Goal: Task Accomplishment & Management: Manage account settings

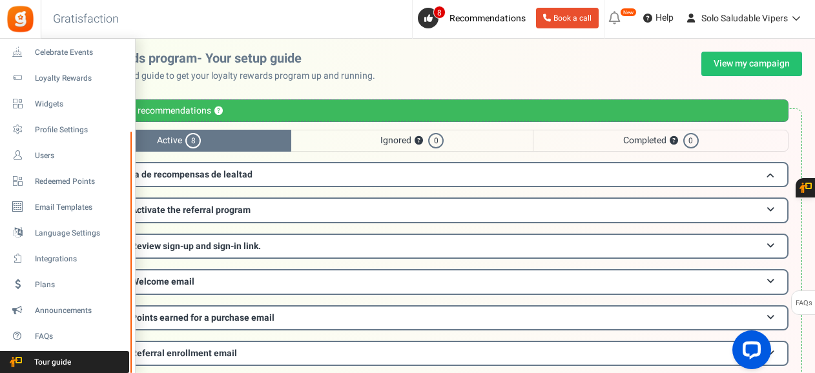
click at [134, 299] on div at bounding box center [131, 252] width 8 height 241
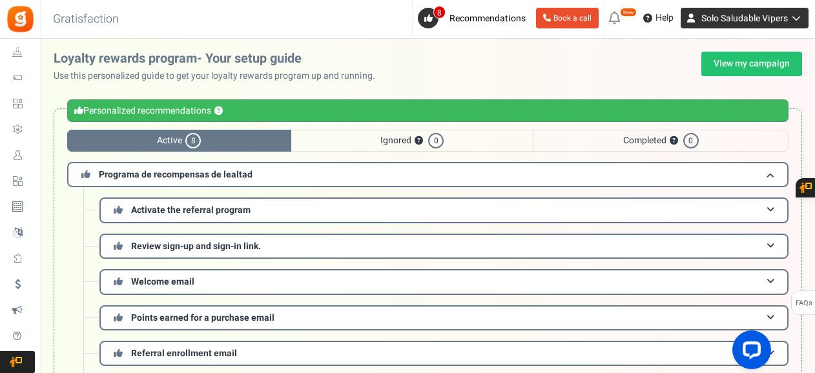
click at [795, 15] on icon at bounding box center [793, 18] width 13 height 9
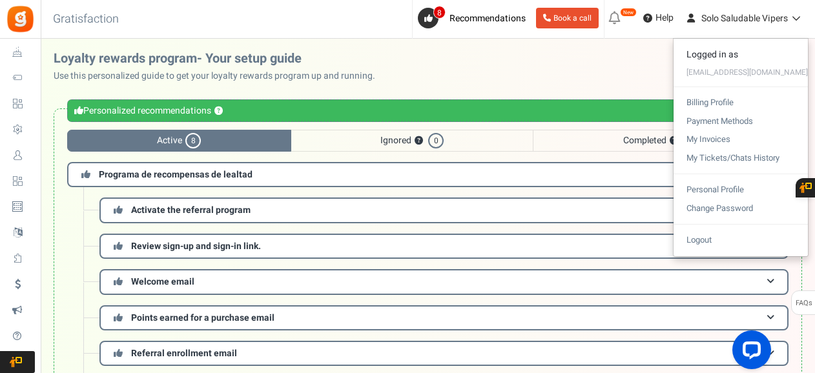
click at [604, 85] on div "Loyalty rewards program- Your setup guide Use this personalized guide to get yo…" at bounding box center [428, 276] width 774 height 449
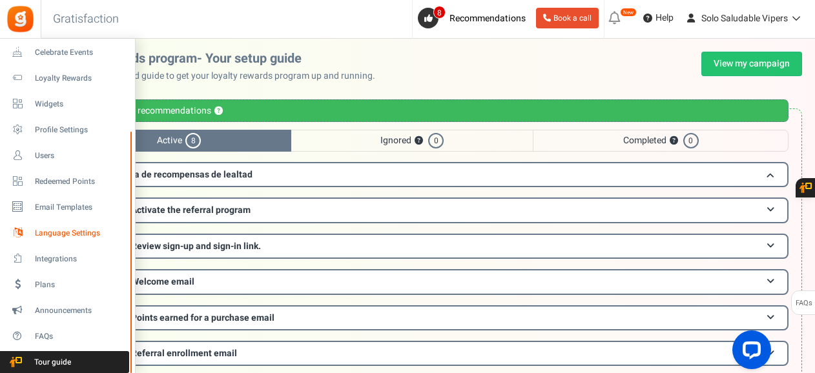
click at [62, 236] on span "Language Settings" at bounding box center [80, 233] width 90 height 11
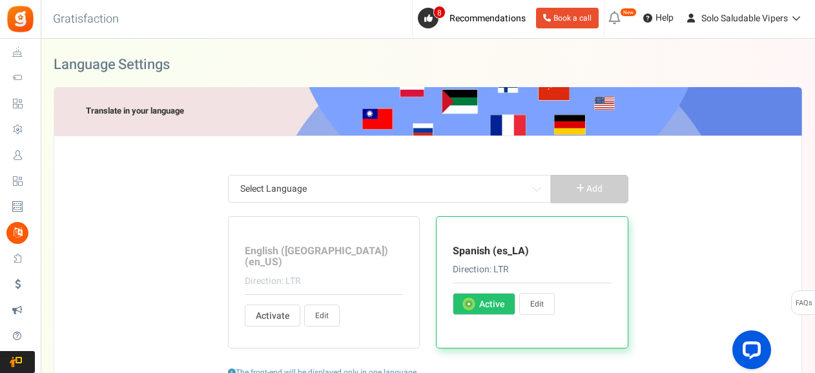
click at [538, 301] on link "Edit" at bounding box center [537, 304] width 36 height 22
type input "hace"
type input "¿Ya tienes una cuenta?"
type input "Sí, yo estoy suscrito"
type input "y"
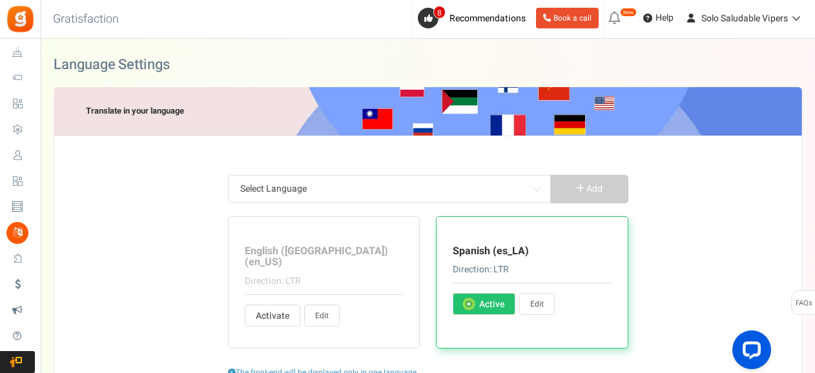
type input "¿Seguro que quieres reclamar esto?"
type input "Puntos canjeables"
type input "atrás"
type input "Info Básica"
type input "Obten <strong>+ %s</strong> puntos gratis al crear una cuenta."
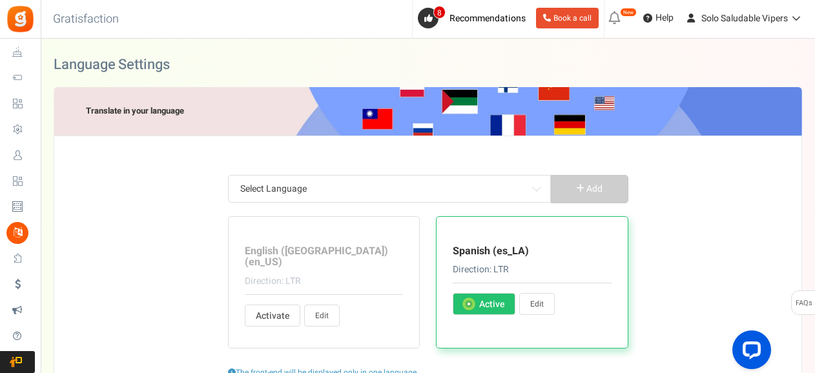
type input "De acuerdo, estoy de acuerdo"
type input "Jugar"
type input "Agotado"
type input "Abrir"
type input "¡Oye! Estamos ejecutando una promoción increíble. Por favor participa y cuéntal…"
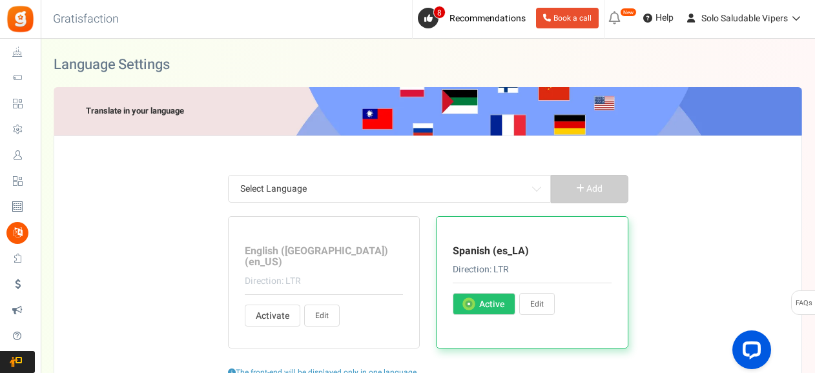
type input "¡Prisa! La entrada [PERSON_NAME][DATE] termina en"
type input "Cancelar"
type input "El desafío comenzará en %s."
type input "Cambiar PIN"
type input "[MEDICAL_DATA] de usuario"
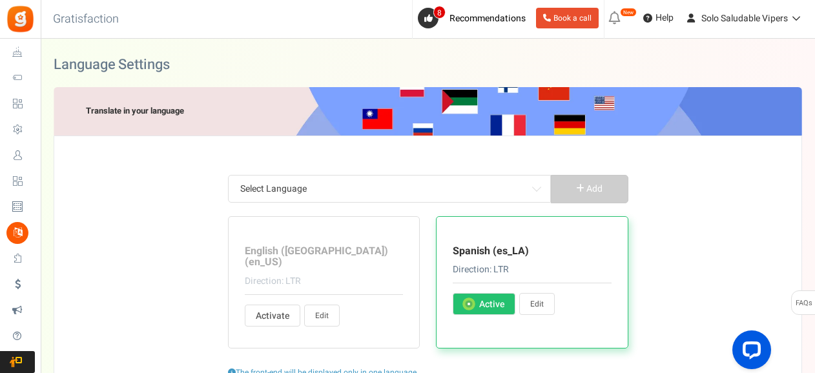
type input "Reclama"
type input "Reclama Ahora"
type input "Haz clic aquí"
type input "Cerrar"
type input "Muy pronto"
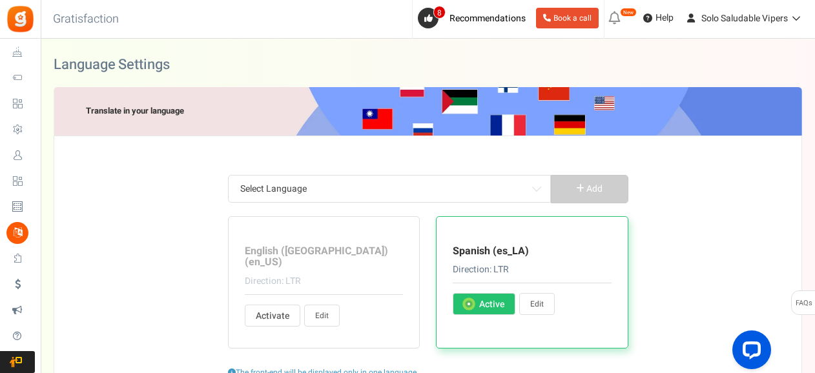
type input "Comentar una entrada de blog"
type input "Perfil lleno por el usuario"
type input "Completa acciones para ganar puntos."
type input "Complete esta acción para desbloquear su pregunta."
type input "<strong>Hey !</strong> Completemos tu perfil y gana %s puntos extras, Porfavor"
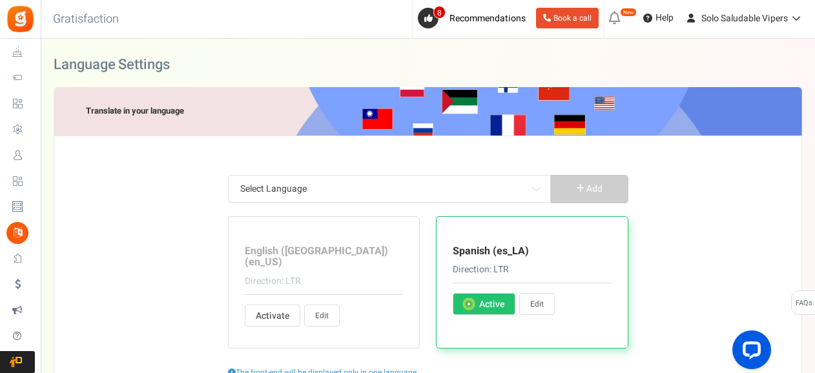
type input "Terminada"
type input "¡FELICITACIONES!"
type input "Conectar con"
type input "Conectando..."
type input "Comuníquese con el administrador del sitio para obtener un cupón de recompensa"
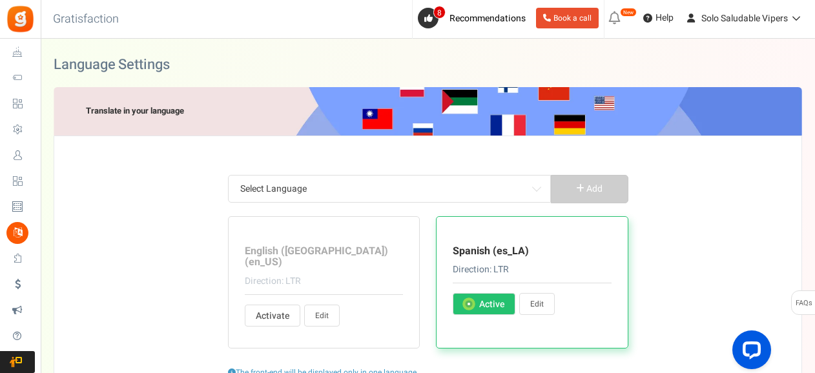
type input "Continuar"
type input "Continuar como"
type input "Seguir comprando"
type input "Crea una cuenta"
type input "Ingrese su PIN actual"
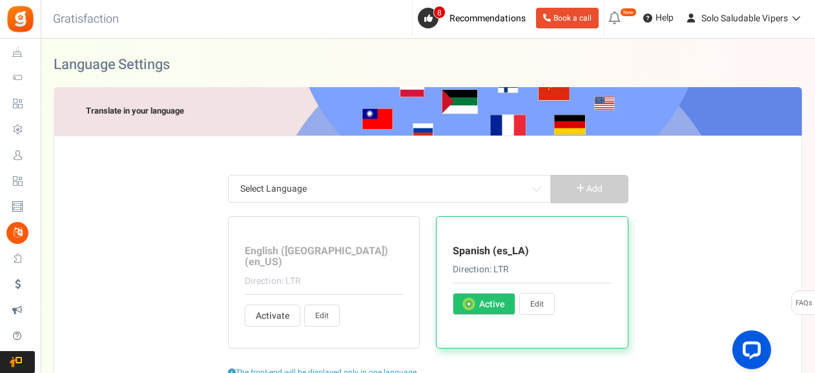
type input "Puntos canjeados en compras"
type input "día"
type input "días"
type input "¡Gana puntos!"
type input "Obten <strong>{points}</strong> {points_label} al comprar este producto"
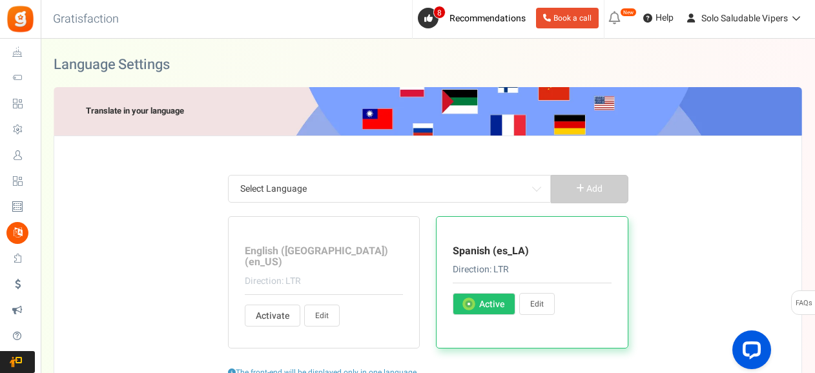
type input "Editar perfil"
type input "Por favor contactar %s."
type input "Este es un correo electrónico generado automáticamente. Por favor, no pulse res…"
type input "Ingrese los detalles para continuar"
type input "Introduzca la URL de su tablero de Pinterest:"
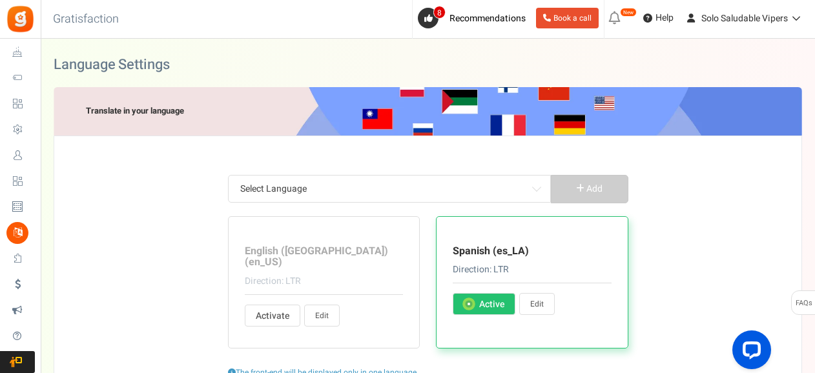
type input "Ingrese su nombre de usuario de Pinterest:"
type input "Por favor ingrese la fecha"
type input "Escribe una fecha válida"
type input "Ingrese su mensaje"
type input "Entradas"
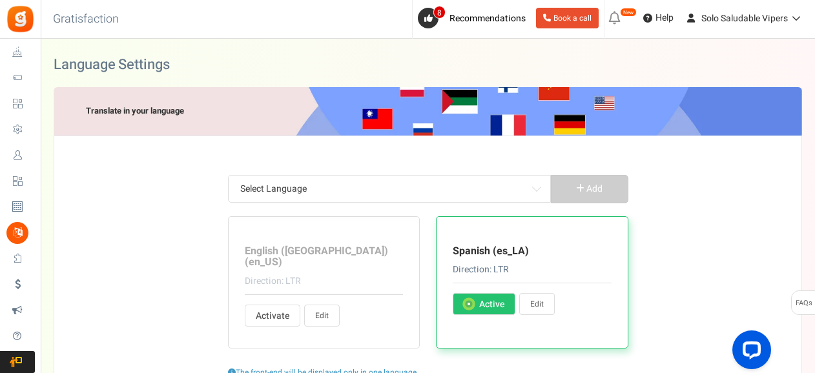
type input "Entrada"
type input "Por favor acepte los términos y condiciones"
type input "Esta es una cuenta existente. Por favor ingresa abajo"
type input "Su cuenta no existe."
type input "Error: Esta dirección de correo electrónico está suspendida temporalmente. Por …"
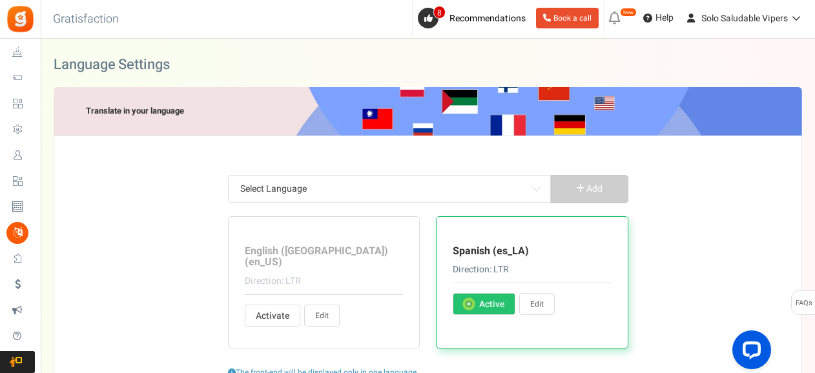
type input "Tu campaña no está publicada"
type input "Error: No se ha iniciado la competencia"
type input "Por favor confirmar su fecha de nacimiento"
type input "Por razones de seguridad, ingrese su contraseña actual"
type input "Tu contraseña actual no es valida"
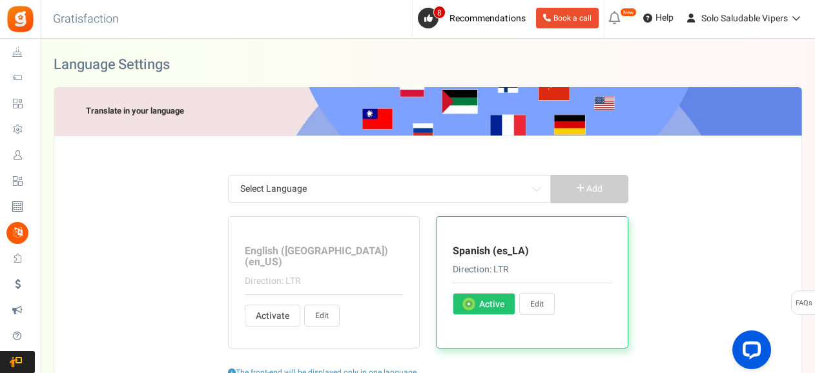
type input "Por favor, introduzca su fecha de nacimiento"
type input "Por favor, introduzca su fecha de nacimiento en"
type input "Tu edad debe ser mayor a"
type input "Por favor, introduzca su dirección de correo electrónico"
type input "Por favor, ingrese una dirección de correo electrónico válida"
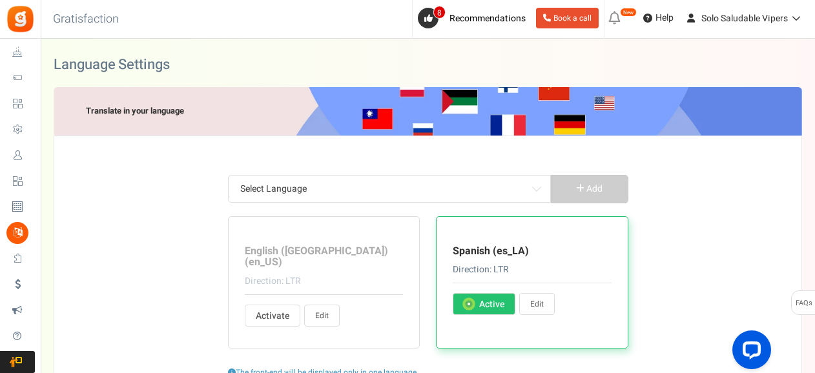
type input "Correo electrónico o la contraseña es [SECURITY_DATA] Por favor, comprobar y vo…"
type input "No puede estar vacío"
type input "Por favor, introduzca el mensaje de correo electrónico"
type input "Por favor, introduzca la dirección de correo electrónico de su amigo"
type input "Por favor, introduzca un valor numérico"
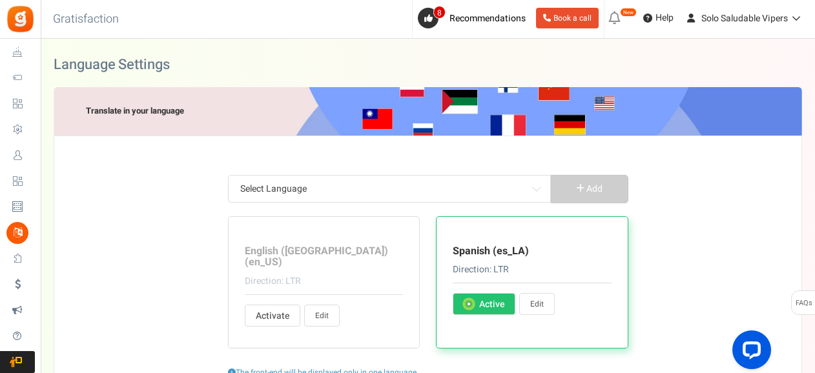
type input "Por favor, introduzca un número válido"
type input "¡Error! Ya se han reclamado puntos para este pedido. Ingrese otra identificació…"
type input "¡Error! La identificación del pedido no coincide con su dirección de correo ele…"
type input "¡Error! Identificación de recibo no encontrado. Ingrese otra identificación de …"
type input "¡Error! Puntos no asignados. El valor de su pedido es inferior al valor mínimo …"
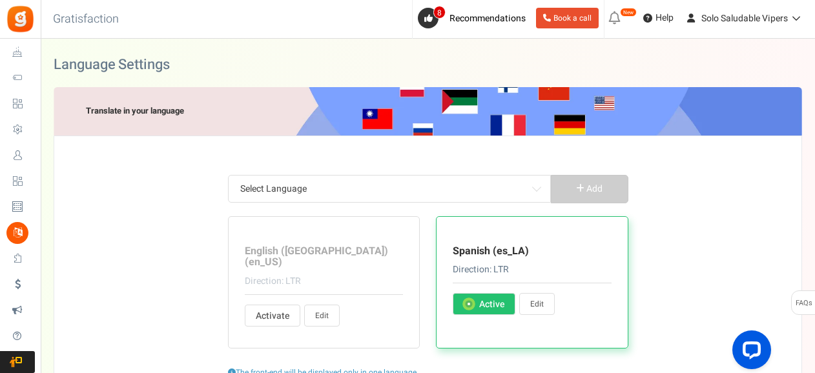
type input "Valor incorrecto. Por favor, introduzca un valor correcto"
type input "Error: Acceso no válido"
type input "Error: Campaña no válida"
type input "¡Demasiados intentos! Por favor confirma que no eres un robot"
type input "Dirección de correo electrónico no válida."
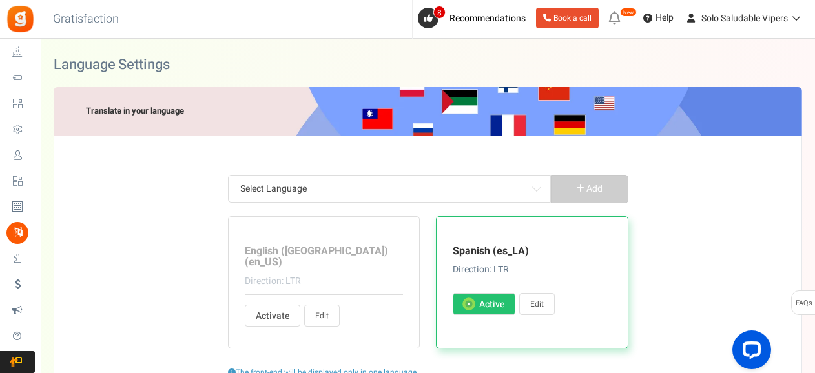
type input "Error: extensión de imagen no válida"
type input "PIN inválido El PIN debe contener solo caracteres numéricos (0-9)"
type input "Producto no válido"
type input "¡Uy! Tu sesión expiró"
type input "Error: Sitio invalido"
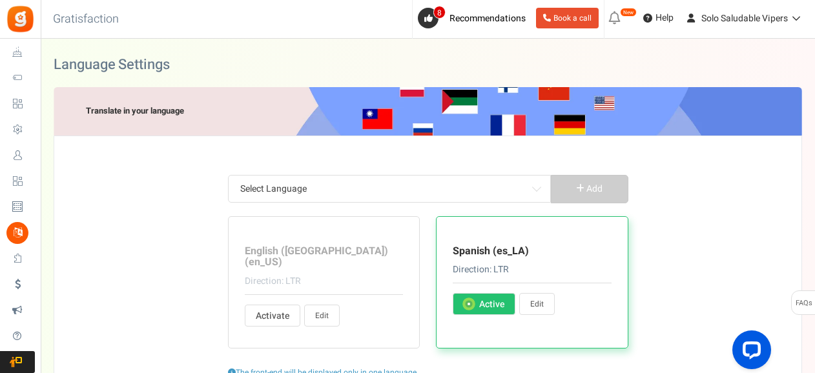
type input "Ingresa una URL valida"
type input "Error: Usuario no válido"
type input "El valor de su pedido es menor que el valor mínimo de pedido"
type input "¡Uy! Más puntos requeridos"
type input "Por favor, ingresa tu nombre"
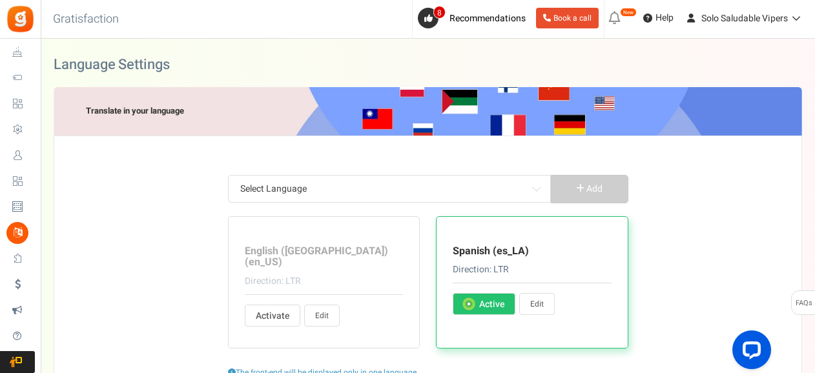
type input "Solo ingresa alfabetos"
type input "Por favor ingrese su nueva contraseña nuevamente"
type input "Por favor ingrese su nueva contraseña"
type input "La fecha del pedido ingresada es anterior a la fecha de inicio del programa de …"
type input "Introduce tu PIN"
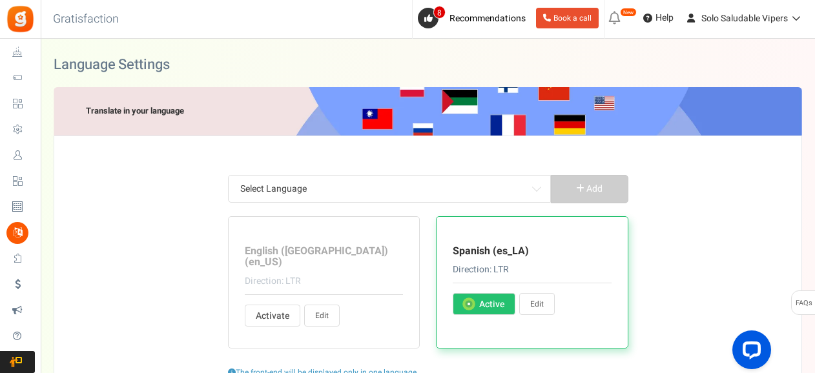
type input "Contraseña y contraseña de nuevo no coinciden! Inténtalo de nuevo"
type input "Por favor califíquenos"
type input "Por favor regístrese para la campaña"
type input "Error desconocido: Usuario no registrado"
type input "Por favor seleccione"
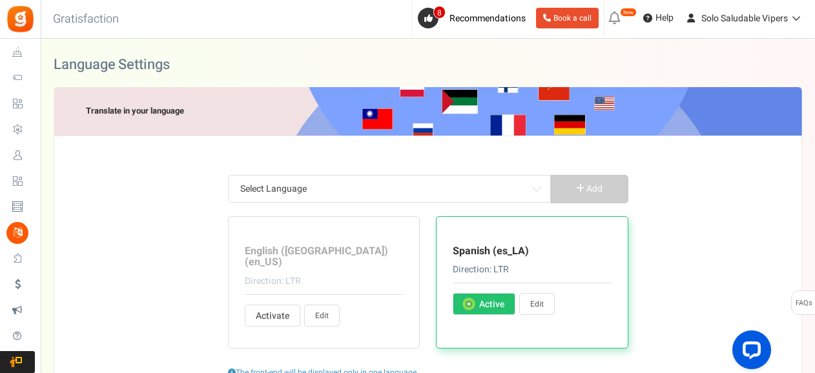
type input "¡Uy! Perdón, algo salió mal. Inténtalo de nuevo."
type input "Caracteres especiales no permitidos"
type input "Error! Ingresa el Hashtag de Twitter"
type input "¡Error! Longitud de tweet superada. Acorta tu mensaje y vuelve a intentarlo"
type input "Por favor, introduzca su ZIP / Código postal"
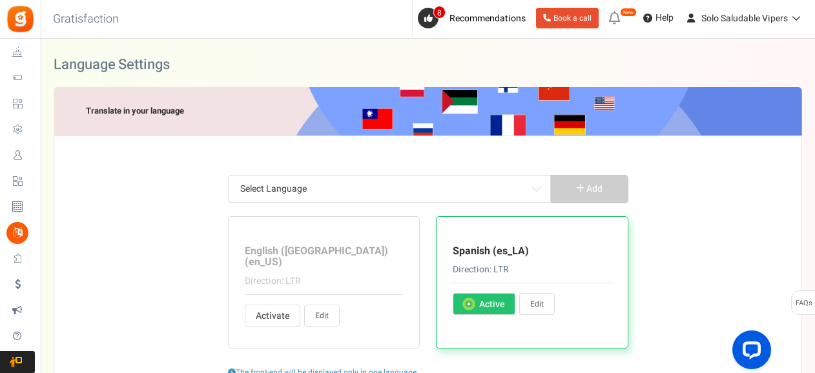
type input "¡Felicidades! ¡Ganaste %points por esta transacción!"
type input "Las recompensas se otorgarán el año siguiente, si la fecha ingresada es en los …"
type input "Expira:"
type input "Esta promoción no está patrocinada, respaldada ni administrada de ninguna maner…"
type input "y no a Facebook. Al participar de esta promoción accedes a liberar a Facebook t…"
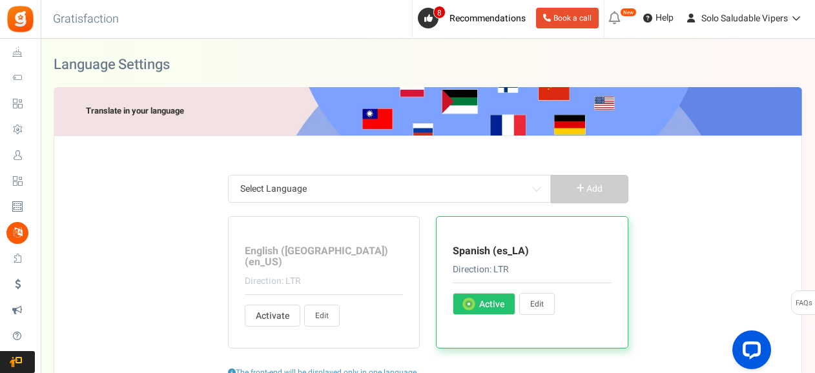
type input "ID de correo electrónico no válido. Comuníquese con el administrador del sitio."
type input "Tu cuenta está restringida. Por favor, póngase en contacto con el administrador…"
type input "Sigue"
type input "Al participar en esta campaña, acepta nuestro"
type input "Para más:"
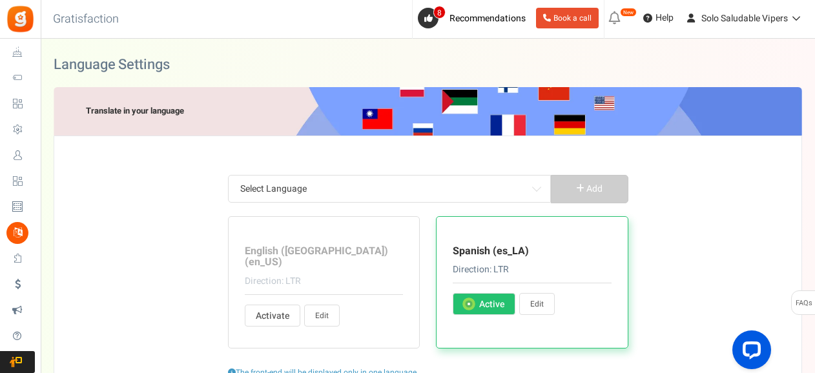
type input "Olvidé mi PIN"
type input "Se le han enviado por correo electrónico instrucciones para restablecer su PIN"
type input "I have read and agree to the"
type input "Gracias por su visita. La Campaña comenzará en"
type input "Gracias por visitarnos. La fecha de la promoción ha expirado. El anuncio del ga…"
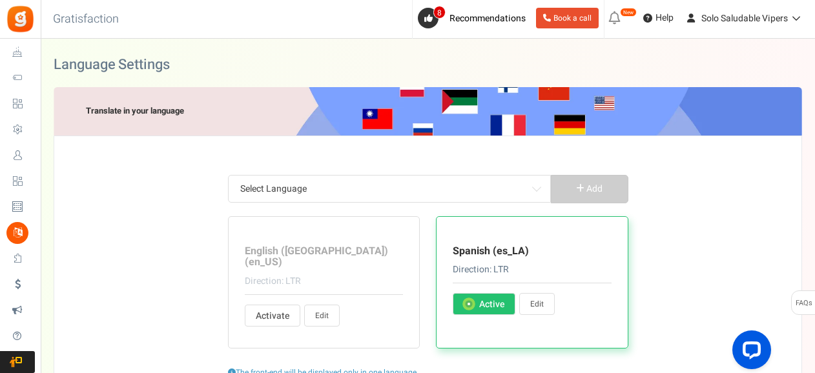
type input "Gracias por visitarnos. La campaña no está disponible actualmente."
type input "Programa cerrado"
type input "Usamos Apps Mav como nuestra plataforma de promociones. Al hacer clic en las op…"
type input "Apps Mav es el procesador de datos y el controlador de datos"
type input "Obtener más puntos"
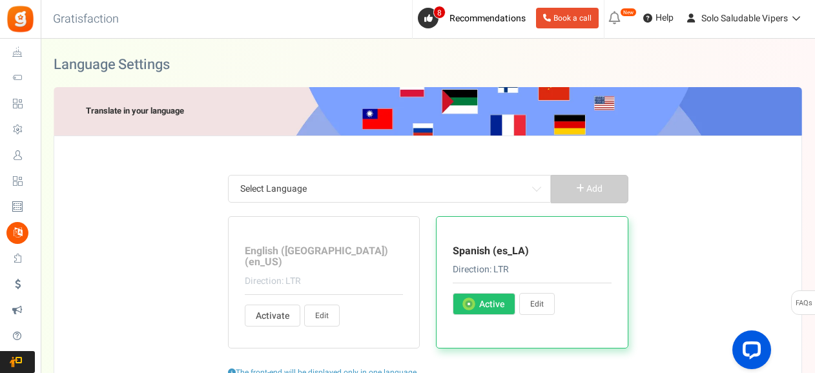
type input "Ir a la tienda"
type input "Estos puntos no pueden ser canjeados actualmente. Se agregarán a sus 'Puntos ca…"
type input "Para más entradas"
type input "Puntos que puedes canjear por premios"
type input "Total de puntos canjeados por el usuario desde la última fecha de vencimiento"
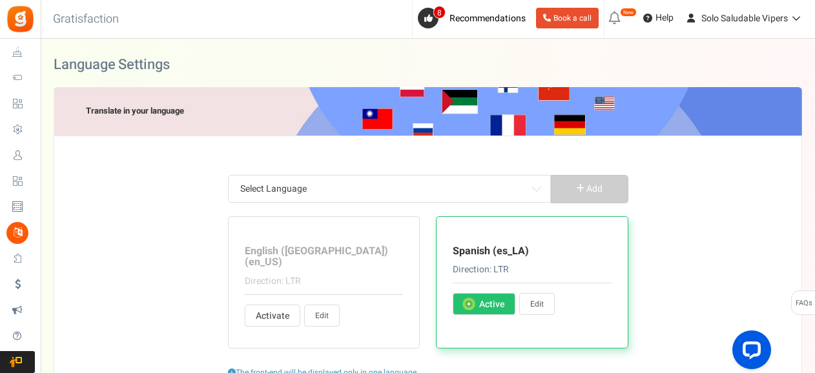
type input "Puntos totales menos los puntos canjeados. Los puntos que actualmente están en …"
type input "ganaste %nb_worth puntos en %title"
type input "gastas %nb_worth puntos en %title"
type input "hora"
type input "horas"
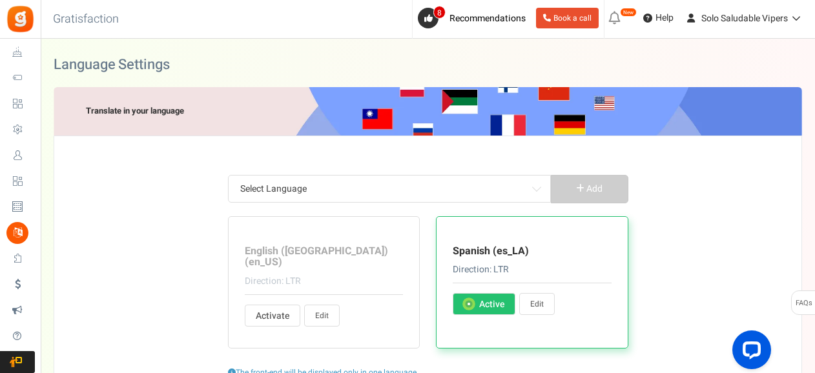
type input "Cumpleaños"
type input "Personaje (s) dejado"
type input "Ciudad de nacimiento"
type input "reclamada"
type input "Nombre de la Empresa"
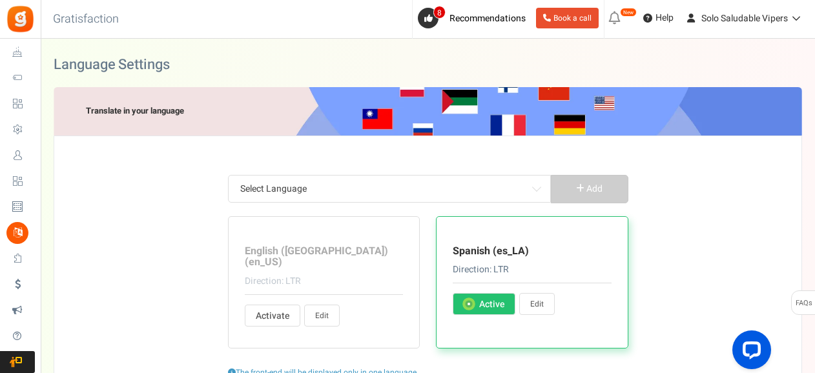
type input "Contacto"
type input "Copiado"
type input "Copiar"
type input "País"
type input "Tu contraseña actual"
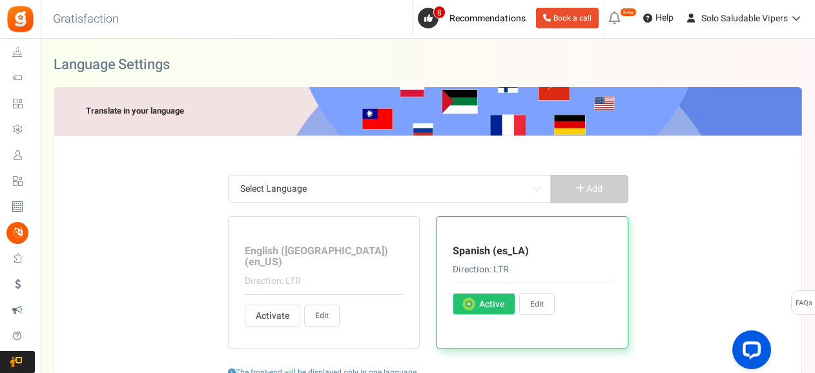
type input "Escribe algunos detalles sobre ti"
type input "Correo electrónico"
type input "Introduzca las direcciones de correo electrónico separadas por comas"
type input "Nombre de pila"
type input "Tengo al menos %s años de edad"
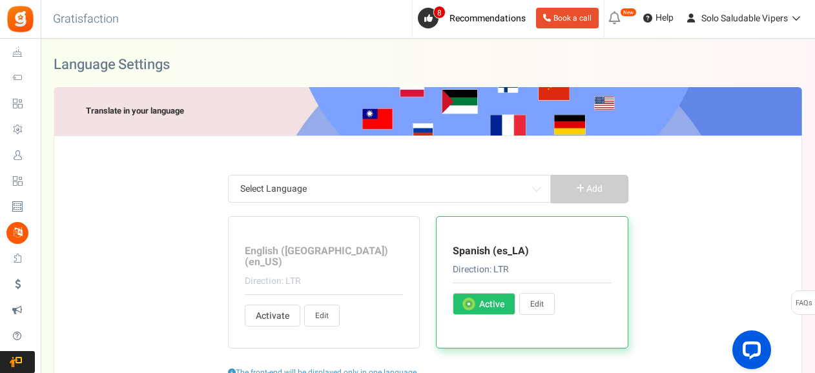
type input "Fecha de nacimiento"
type input "Código postal"
type input "Género"
type input "Femenino"
type input "Masculino"
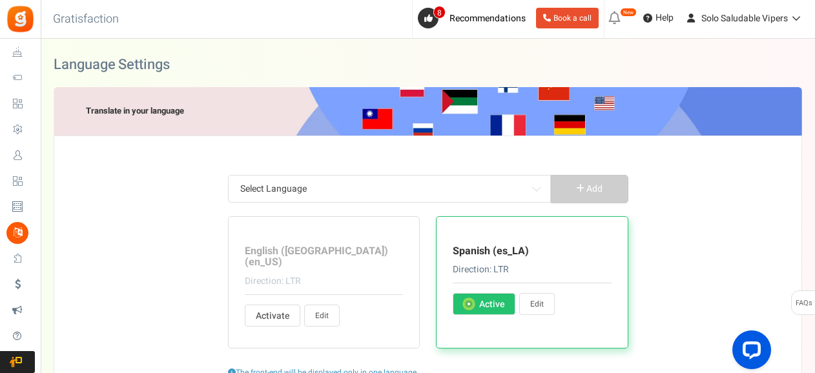
type input "Otro"
type input "Teléfono de casa"
type input "Ciudad de nacimiento"
type input "Apellido"
type input "Vive en (ciudad actual)"
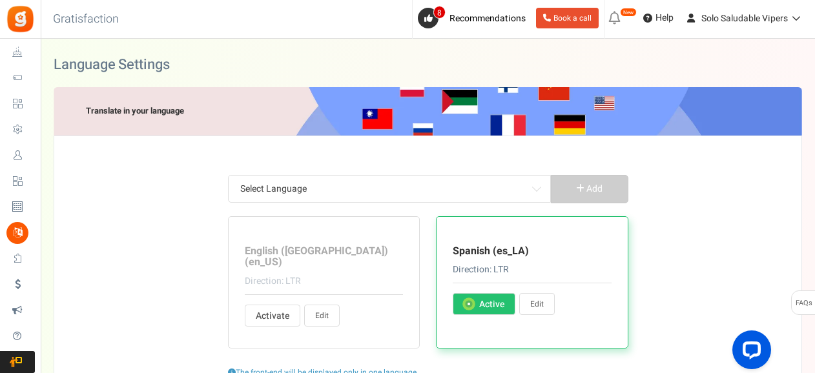
type input "¡Bienvenido! Solo necesita confirmar que podemos enviarle los correos electróni…"
type input "Gasto mínimo %s"
type input "Mi recompensa"
type input "Nombre"
type input "Imagen de perfil"
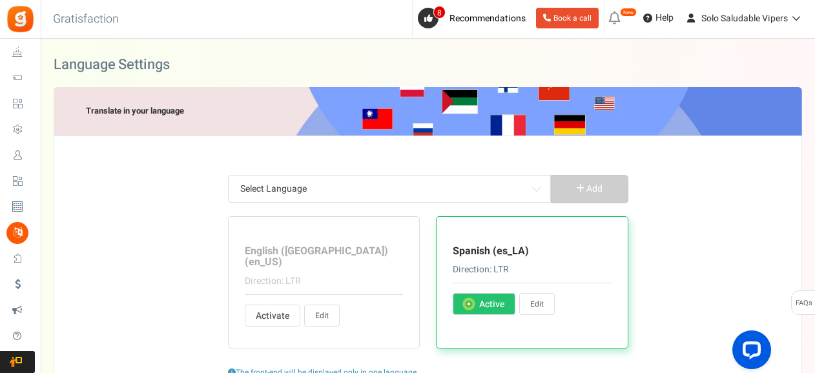
type input "Se aplican restricciones"
type input "Puntos Canjeados"
type input "Estado civil"
type input "Compartir URL:"
type input "Obtén puntos cuando te registras"
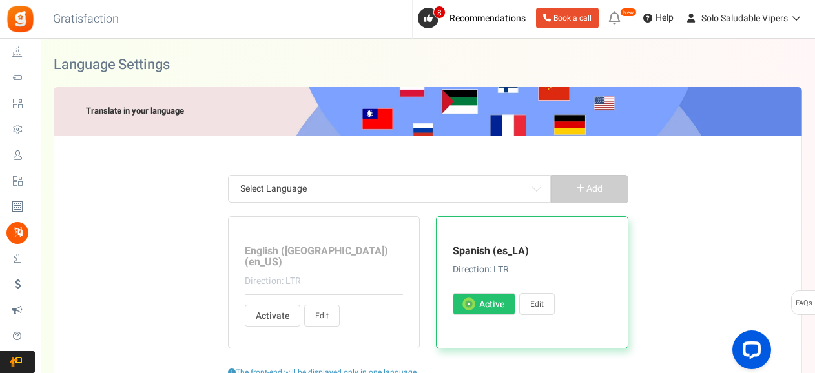
type input "y una recompensa instantánea también."
type input "Desliza para seleccionar los puntos"
type input "Tema:"
type input "A:"
type input "Puntos disponibles"
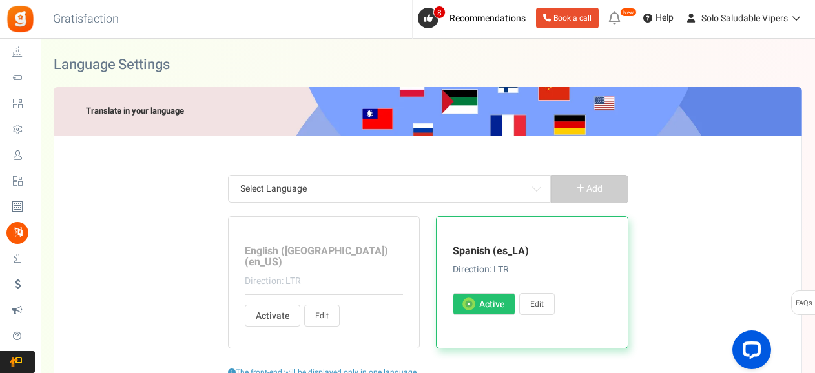
type input "Ver el historial de transacciones"
type input "Sitio Web"
type input "Teléfono del trabajo"
type input "Tienes"
type input "Tu nombre"
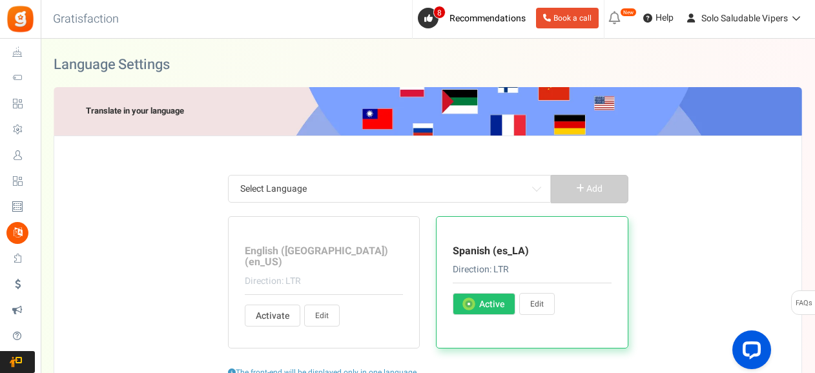
type input "Tu contraseña"
type input "Código postal"
type input "Últimos puntos del período de exclusión"
type input "me gusta"
type input "Cargando..."
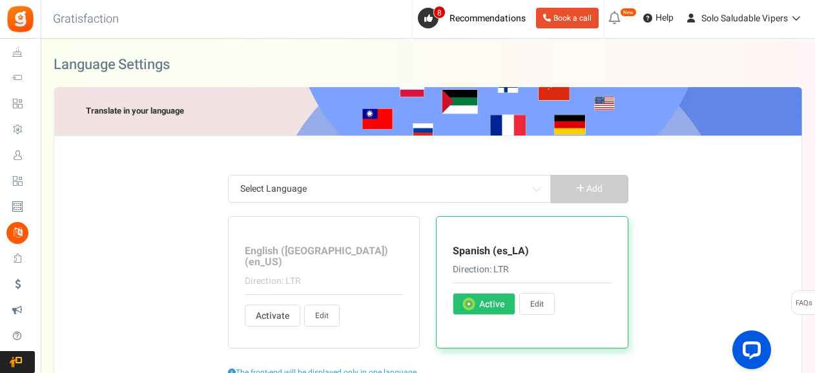
type input "Registrarse"
type input "Hola"
type input "Para consultar tu saldo o canjear puntos."
type input "Inicia sesión con sus credenciales registradas o registrarse en una nueva cuent…"
type input "Inicia sesión en YouTube"
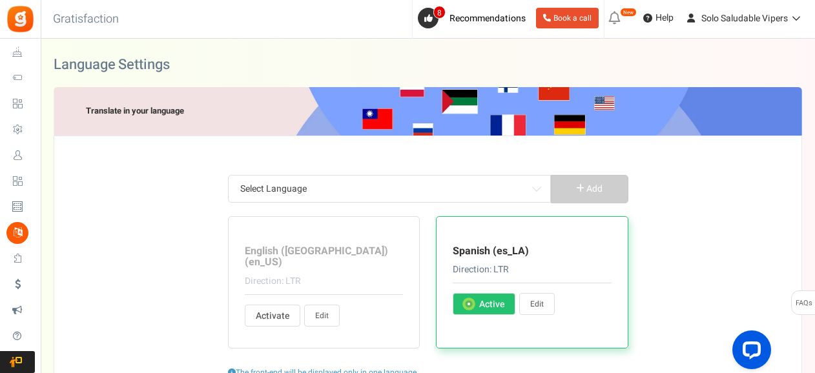
type input "Cerrar sesión"
type input "Mis puntos de por vida"
type input "Ver Recompensas y Reclamación"
type input "Historial de transacciones"
type input "Enlace mágico"
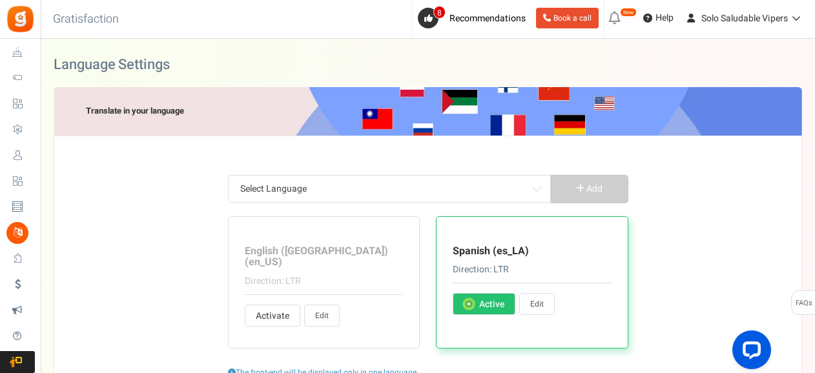
type input "¡Le enviamos un correo electrónico con un enlace mágico que lo registrará al in…"
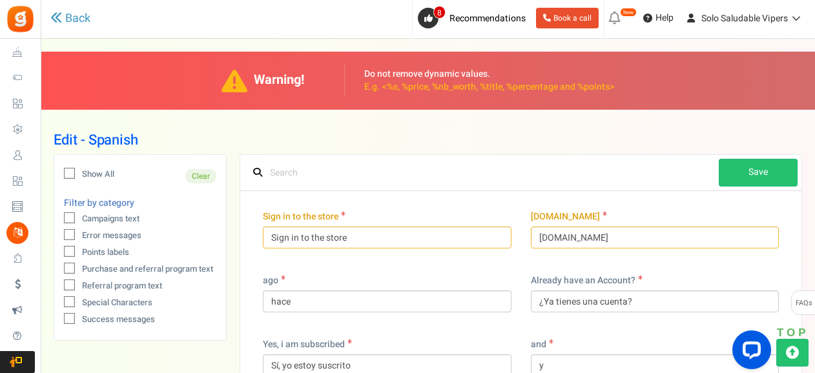
click at [66, 172] on icon at bounding box center [70, 174] width 8 height 8
click at [59, 172] on input "Show All" at bounding box center [55, 175] width 8 height 8
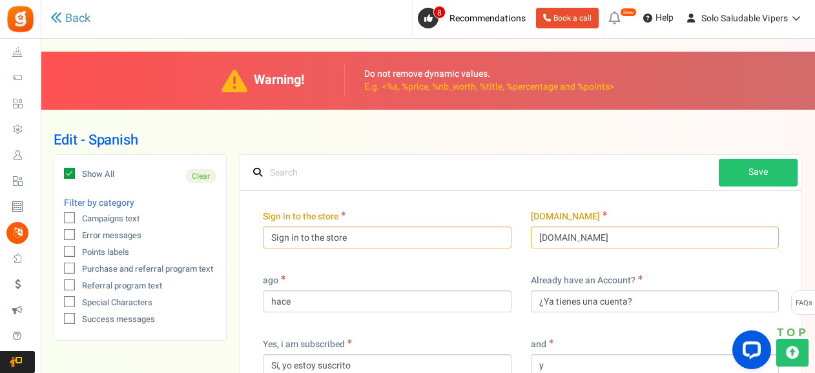
click at [407, 132] on div "Edit - Spanish" at bounding box center [428, 140] width 748 height 28
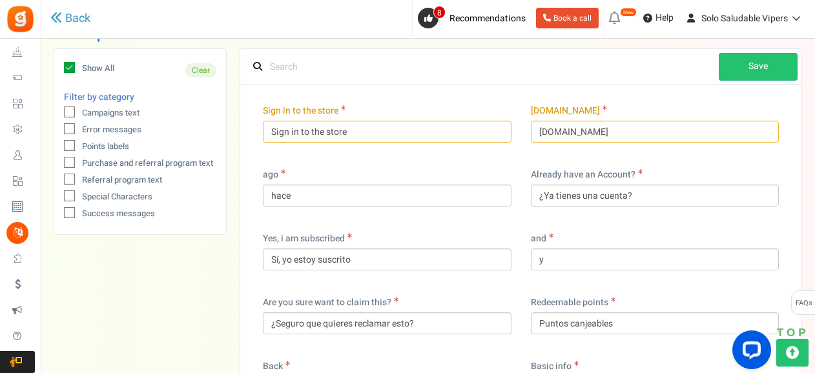
scroll to position [129, 0]
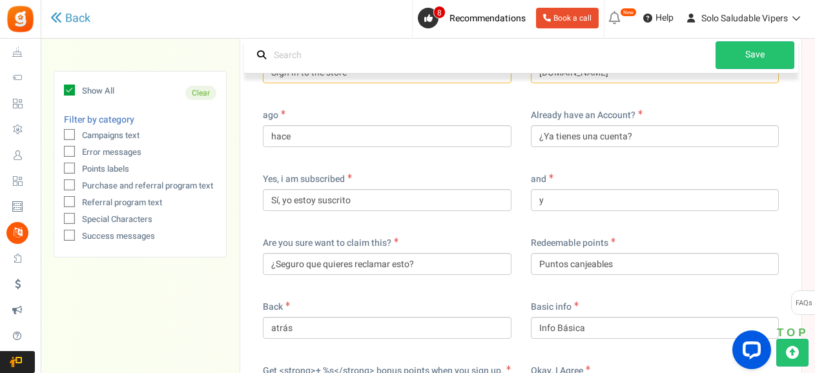
click at [534, 157] on div "Already have an Account? ¿Ya tienes una cuenta?" at bounding box center [655, 135] width 268 height 64
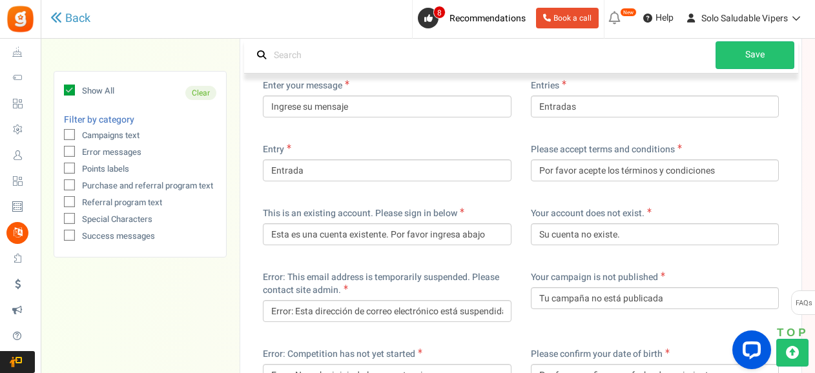
scroll to position [2014, 0]
